Goal: Find specific page/section: Find specific page/section

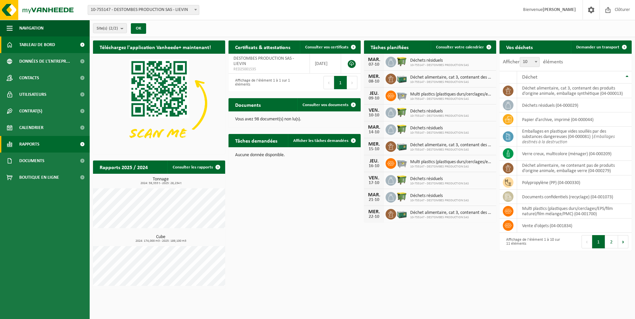
click at [32, 145] on span "Rapports" at bounding box center [29, 144] width 20 height 17
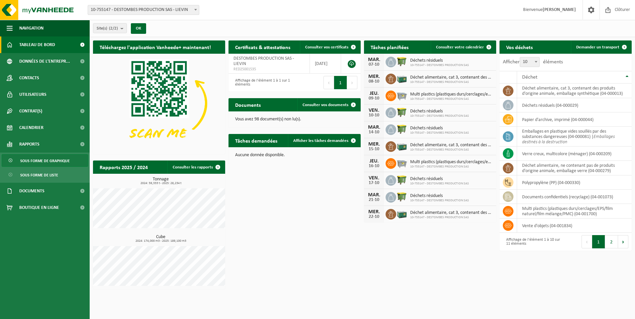
click at [46, 161] on span "Sous forme de graphique" at bounding box center [44, 161] width 49 height 13
